Goal: Task Accomplishment & Management: Manage account settings

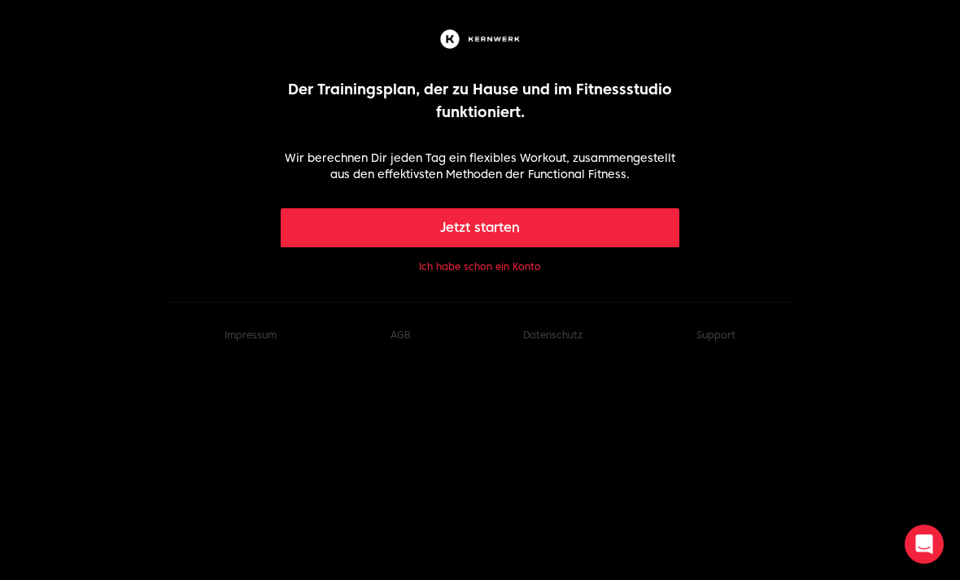
click at [536, 234] on button "Jetzt starten" at bounding box center [481, 227] width 400 height 39
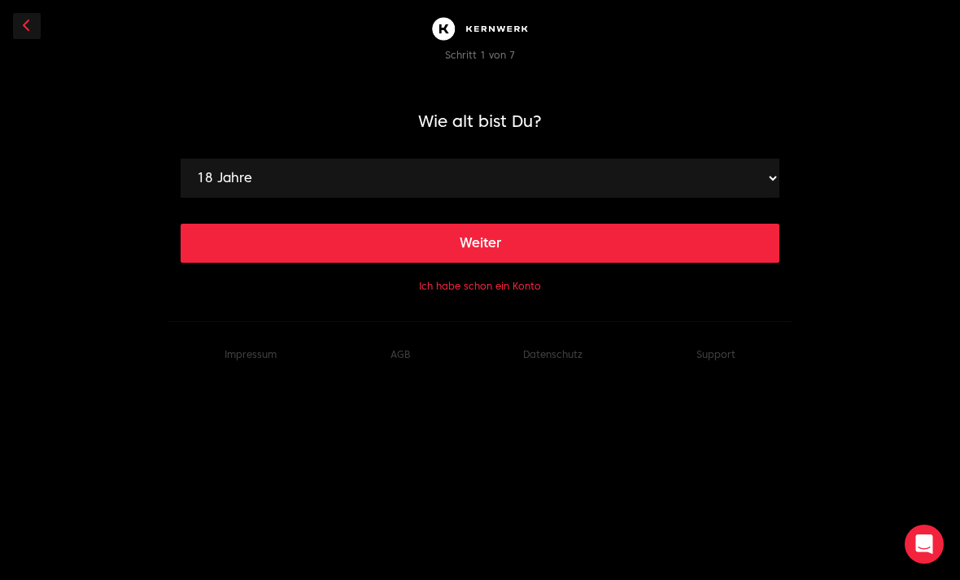
click at [661, 239] on button "Weiter" at bounding box center [480, 243] width 599 height 39
click at [761, 184] on select "120 cm 121 cm 122 cm 123 cm 124 cm 125 cm 126 cm 127 cm 128 cm 129 cm 130 cm 13…" at bounding box center [480, 178] width 599 height 39
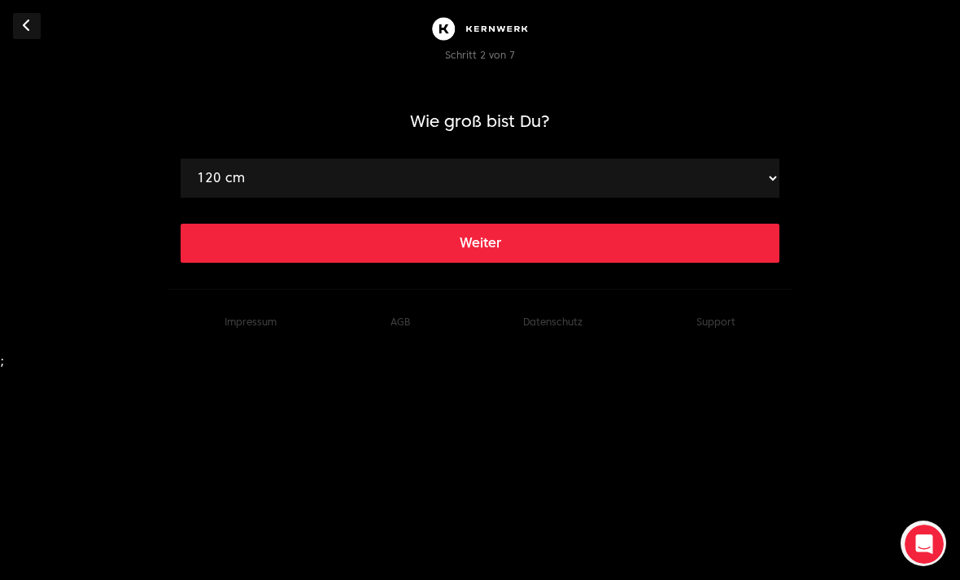
select select "162"
click at [543, 243] on button "Weiter" at bounding box center [480, 243] width 599 height 39
click at [758, 179] on select "40 kg 41 kg 42 kg 43 kg 44 kg 45 kg 46 kg 47 kg 48 kg 49 kg 50 kg 51 kg 52 kg 5…" at bounding box center [480, 178] width 599 height 39
select select "62"
click at [580, 242] on button "Weiter" at bounding box center [480, 243] width 599 height 39
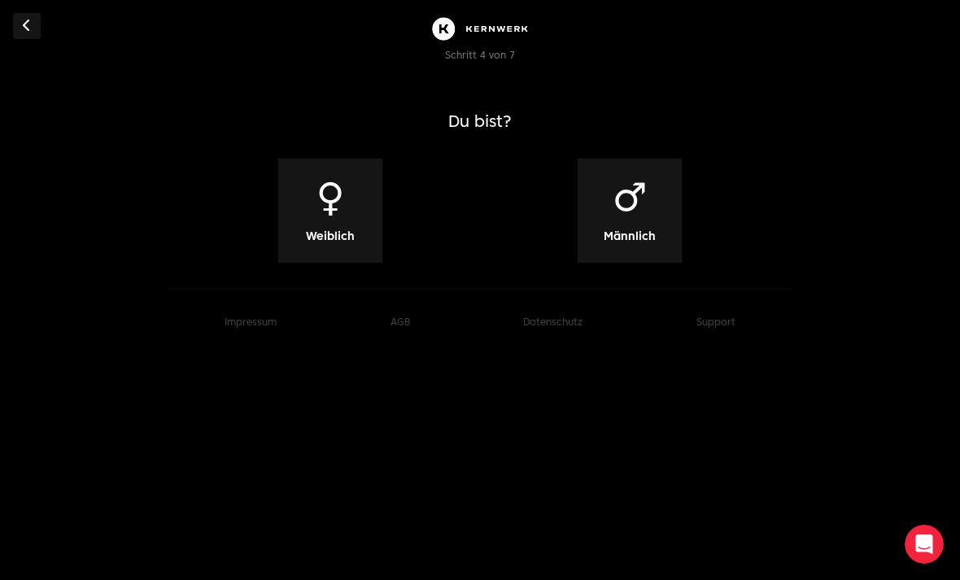
click at [352, 235] on span "Weiblich" at bounding box center [330, 236] width 49 height 16
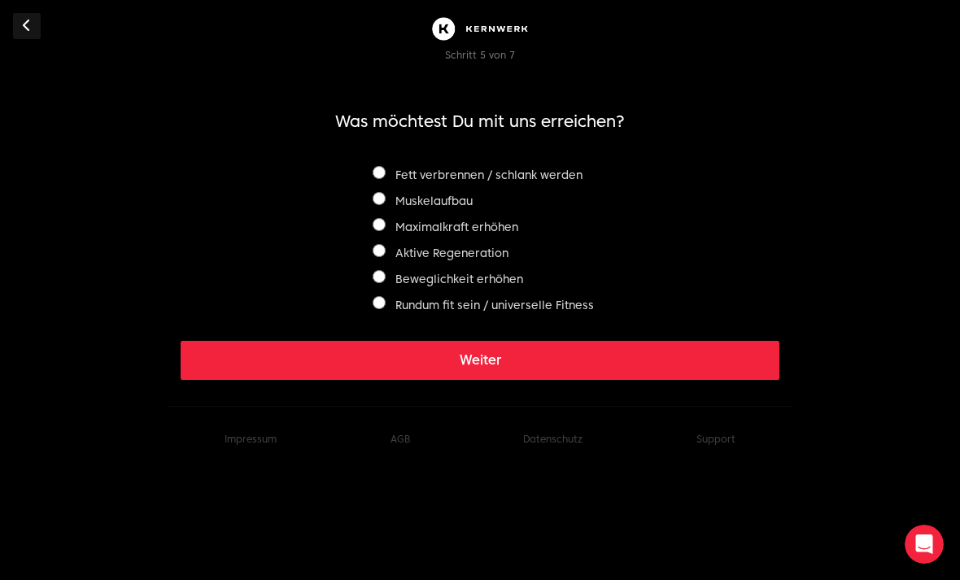
click at [382, 161] on div "Fett verbrennen / schlank werden Muskelaufbau Maximalkraft erhöhen Aktive Regen…" at bounding box center [480, 237] width 228 height 156
click at [369, 162] on div "Fett verbrennen / schlank werden Muskelaufbau Maximalkraft erhöhen Aktive Regen…" at bounding box center [480, 237] width 228 height 156
click at [365, 168] on div "Fett verbrennen / schlank werden Muskelaufbau Maximalkraft erhöhen Aktive Regen…" at bounding box center [480, 237] width 599 height 156
click at [376, 190] on div "Fett verbrennen / schlank werden Muskelaufbau Maximalkraft erhöhen Aktive Regen…" at bounding box center [480, 237] width 228 height 156
click at [493, 350] on button "Weiter" at bounding box center [480, 360] width 599 height 39
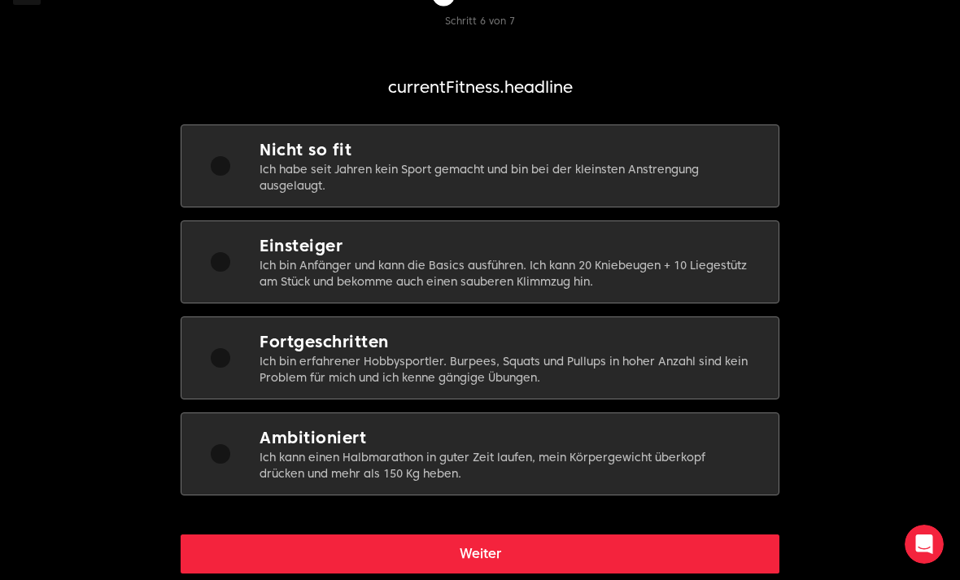
scroll to position [41, 0]
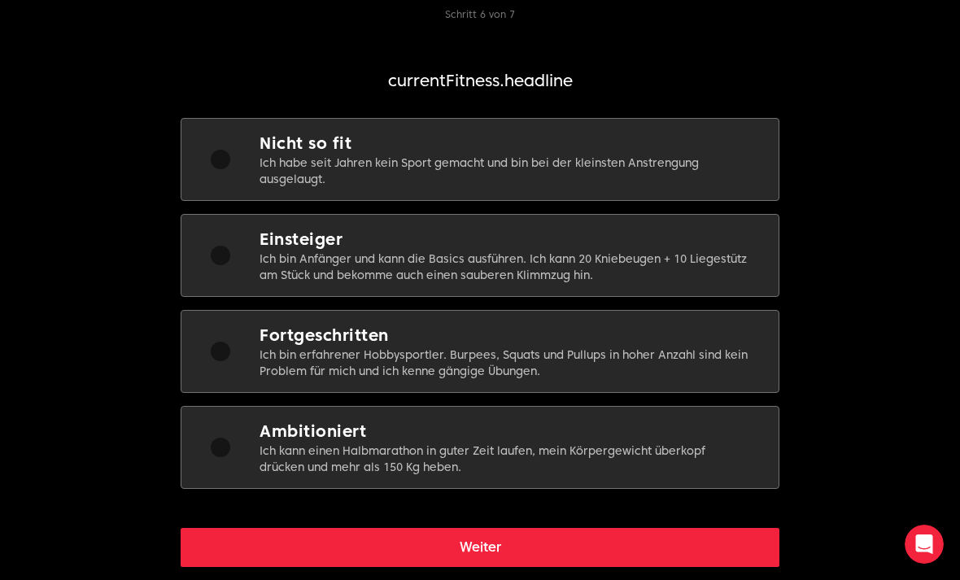
click at [230, 244] on div at bounding box center [220, 255] width 78 height 55
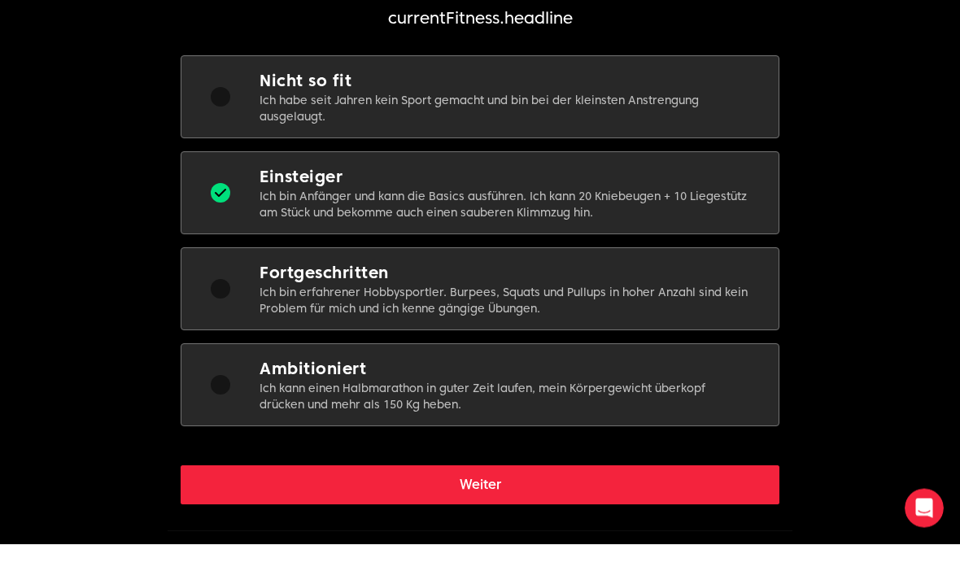
scroll to position [66, 0]
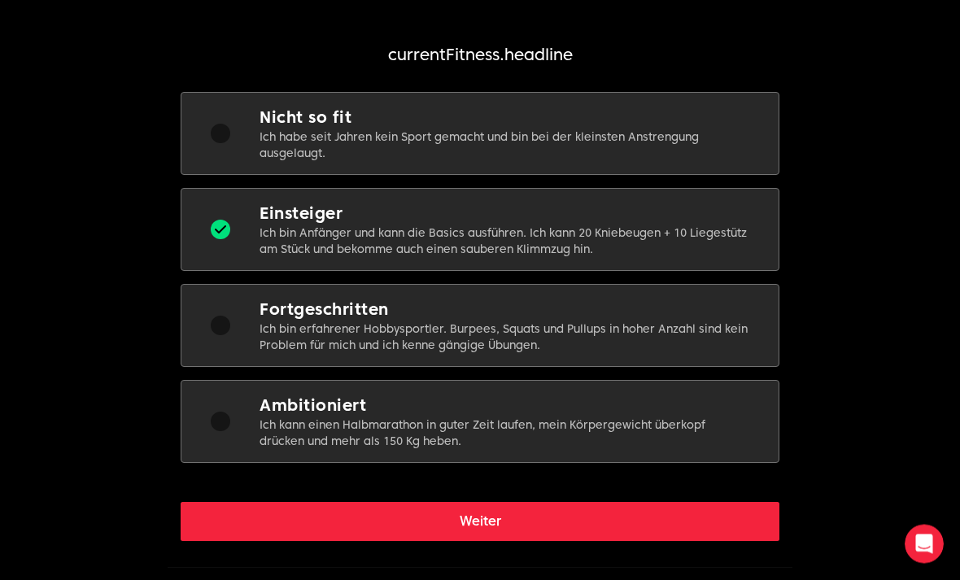
click at [457, 526] on button "Weiter" at bounding box center [480, 522] width 599 height 39
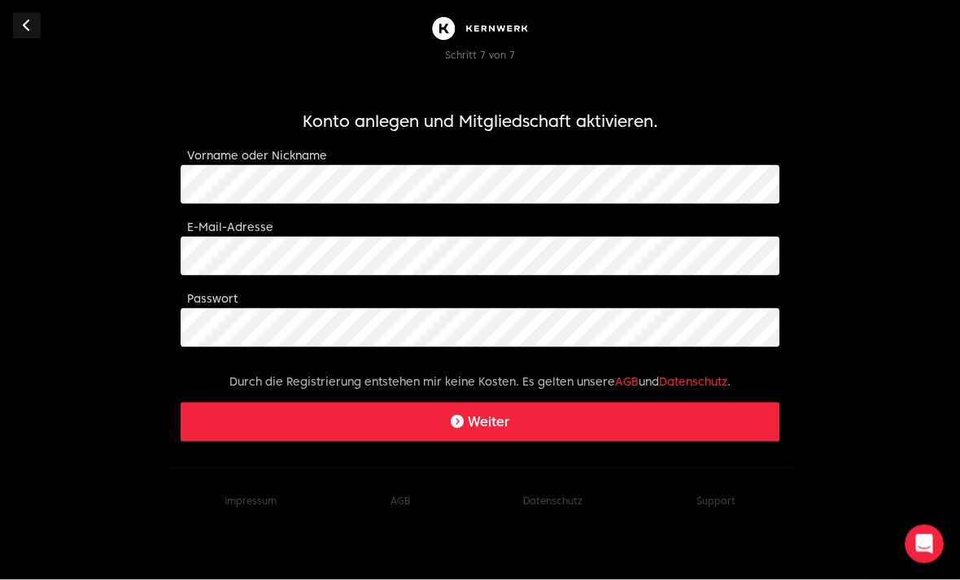
scroll to position [0, 0]
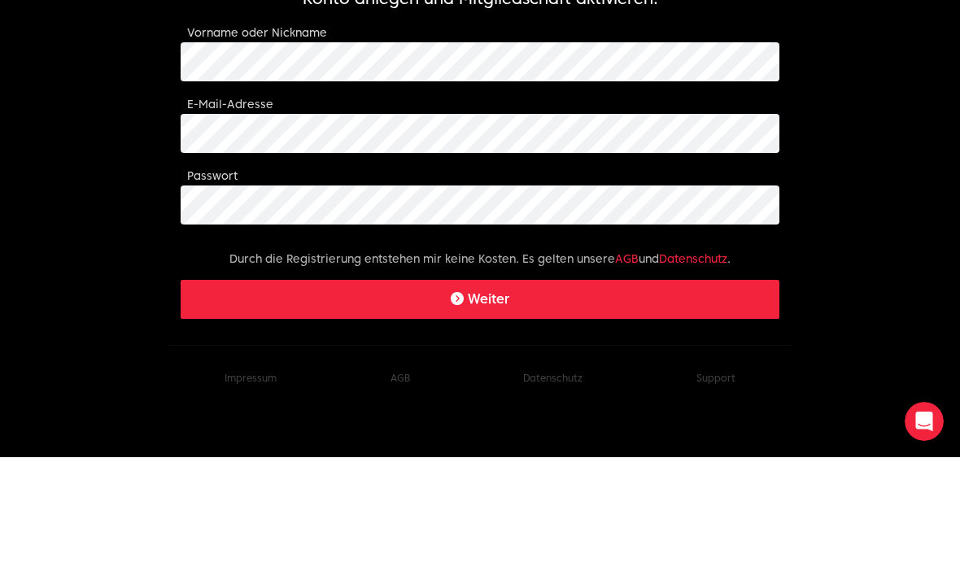
click at [443, 217] on div "E-Mail-Adresse" at bounding box center [480, 246] width 599 height 59
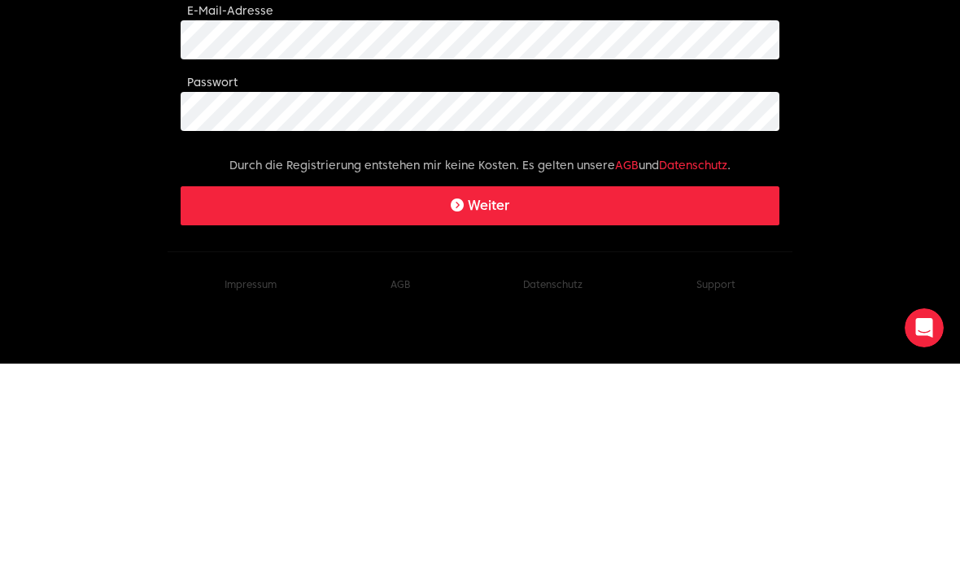
click at [546, 403] on button "Weiter" at bounding box center [480, 422] width 599 height 39
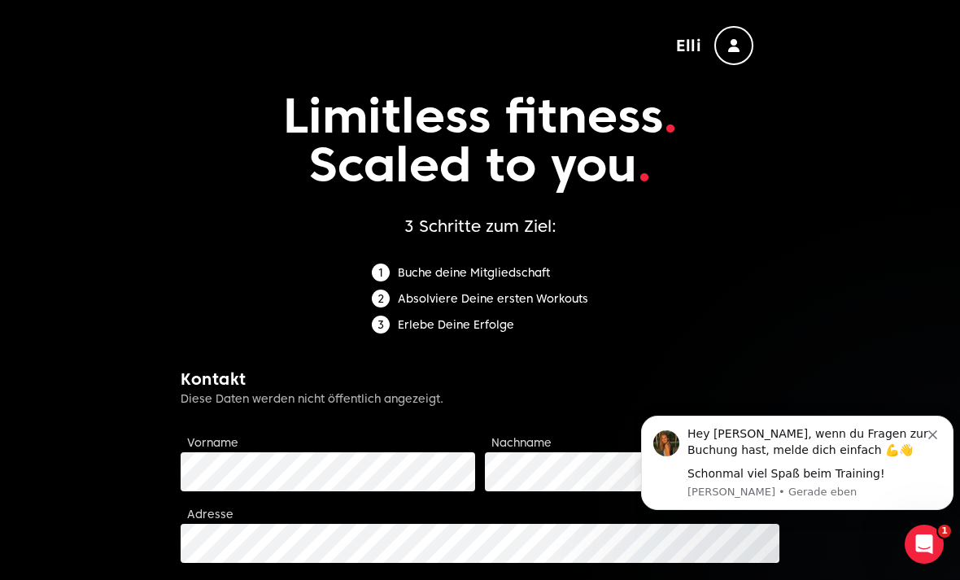
click at [736, 37] on div "button" at bounding box center [733, 45] width 39 height 39
click at [697, 40] on span "Elli" at bounding box center [688, 45] width 25 height 23
click at [740, 41] on div "button" at bounding box center [733, 45] width 39 height 39
click at [732, 88] on button "Abmelden" at bounding box center [728, 88] width 65 height 20
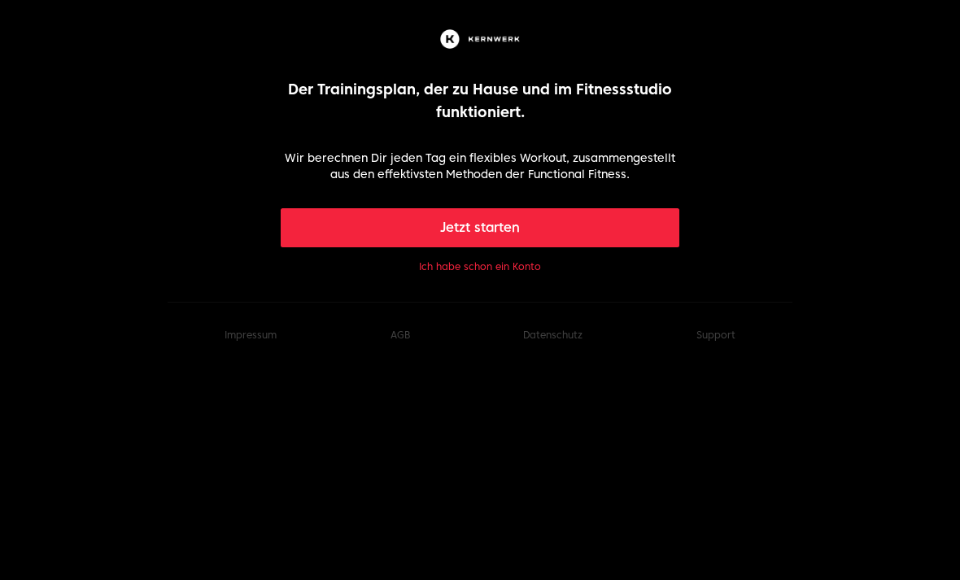
click at [513, 260] on button "Ich habe schon ein Konto" at bounding box center [480, 266] width 122 height 13
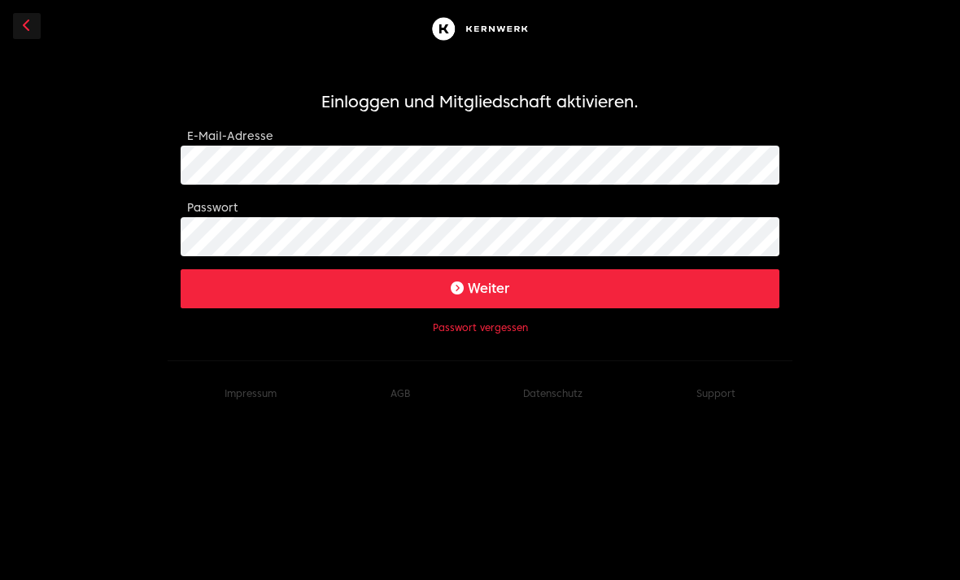
click at [480, 288] on button "Weiter" at bounding box center [480, 288] width 599 height 39
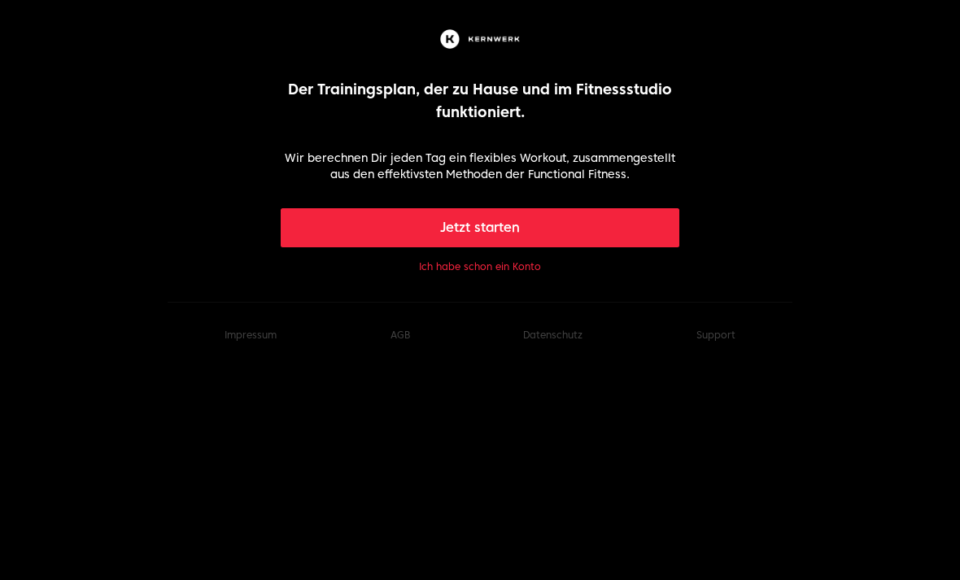
click at [592, 226] on button "Jetzt starten" at bounding box center [481, 227] width 400 height 39
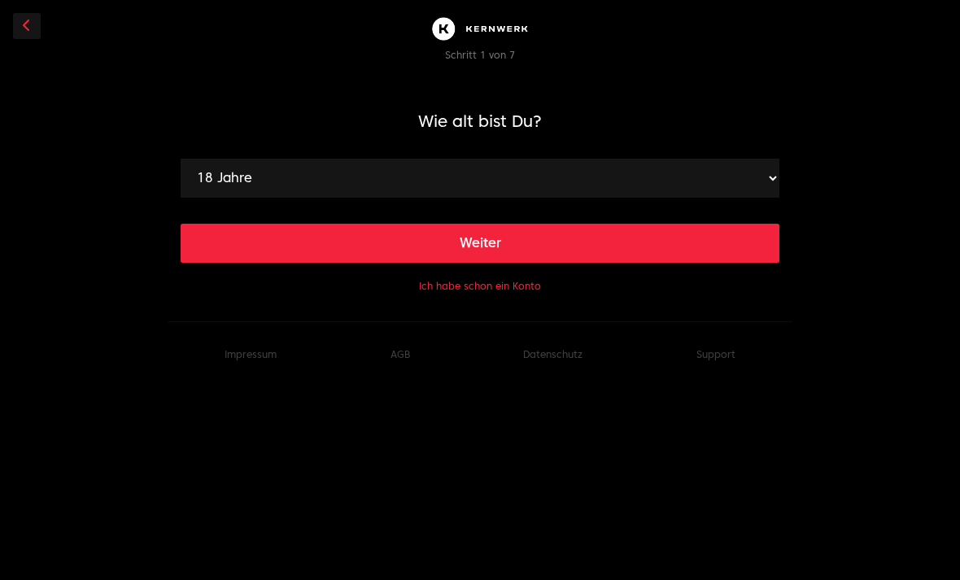
click at [20, 15] on link at bounding box center [27, 26] width 28 height 26
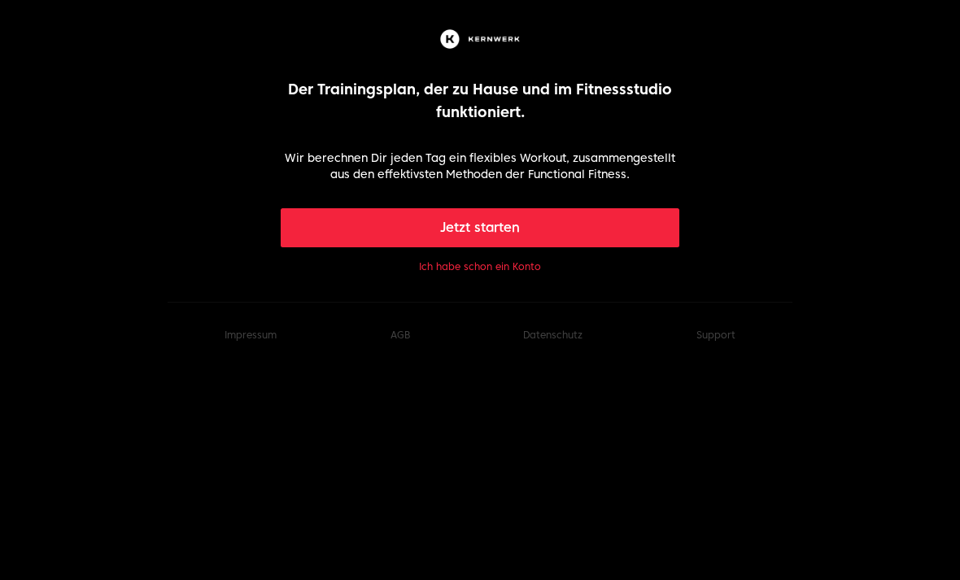
click at [518, 273] on button "Ich habe schon ein Konto" at bounding box center [480, 266] width 122 height 13
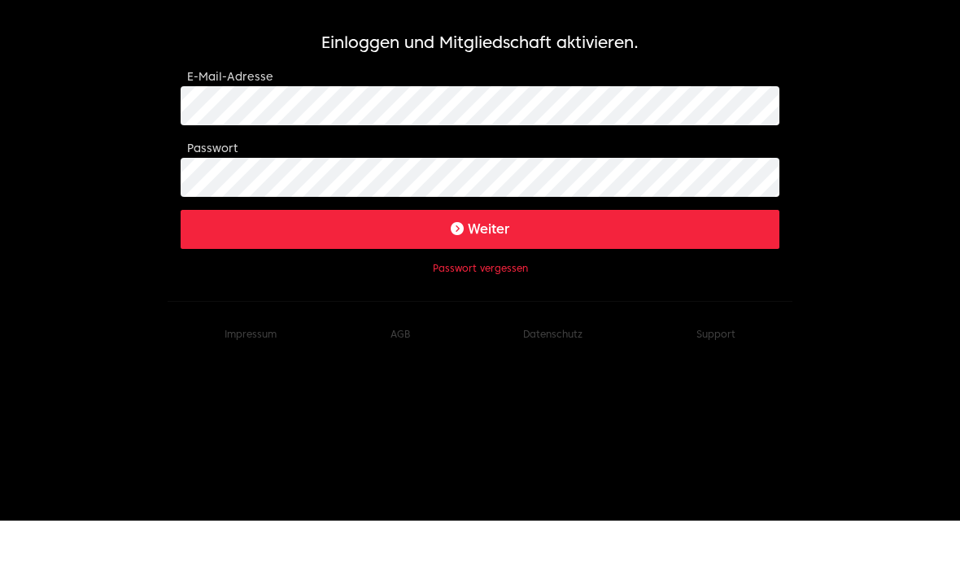
click at [629, 269] on button "Weiter" at bounding box center [480, 288] width 599 height 39
